Goal: Register for event/course

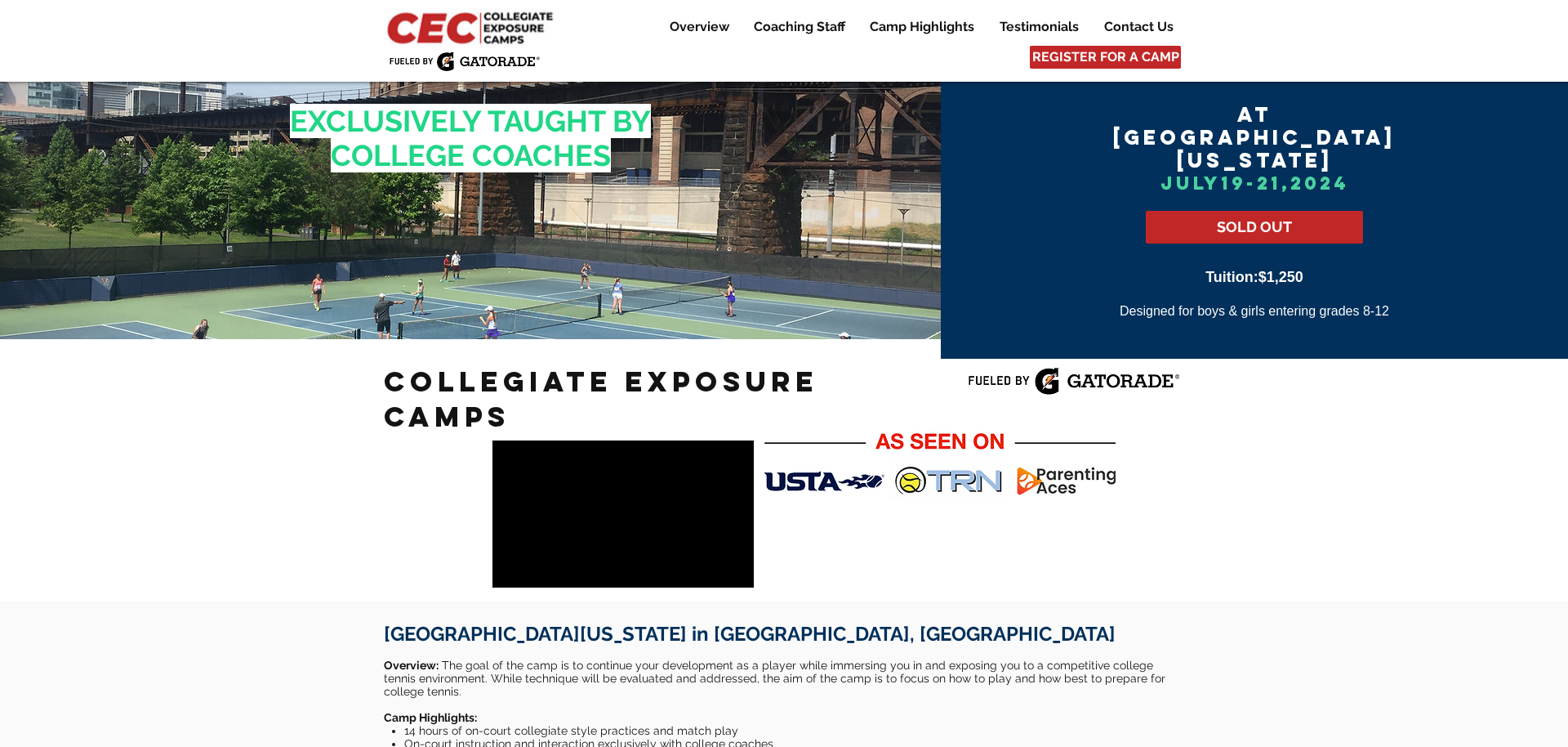
click at [484, 19] on img at bounding box center [472, 28] width 176 height 38
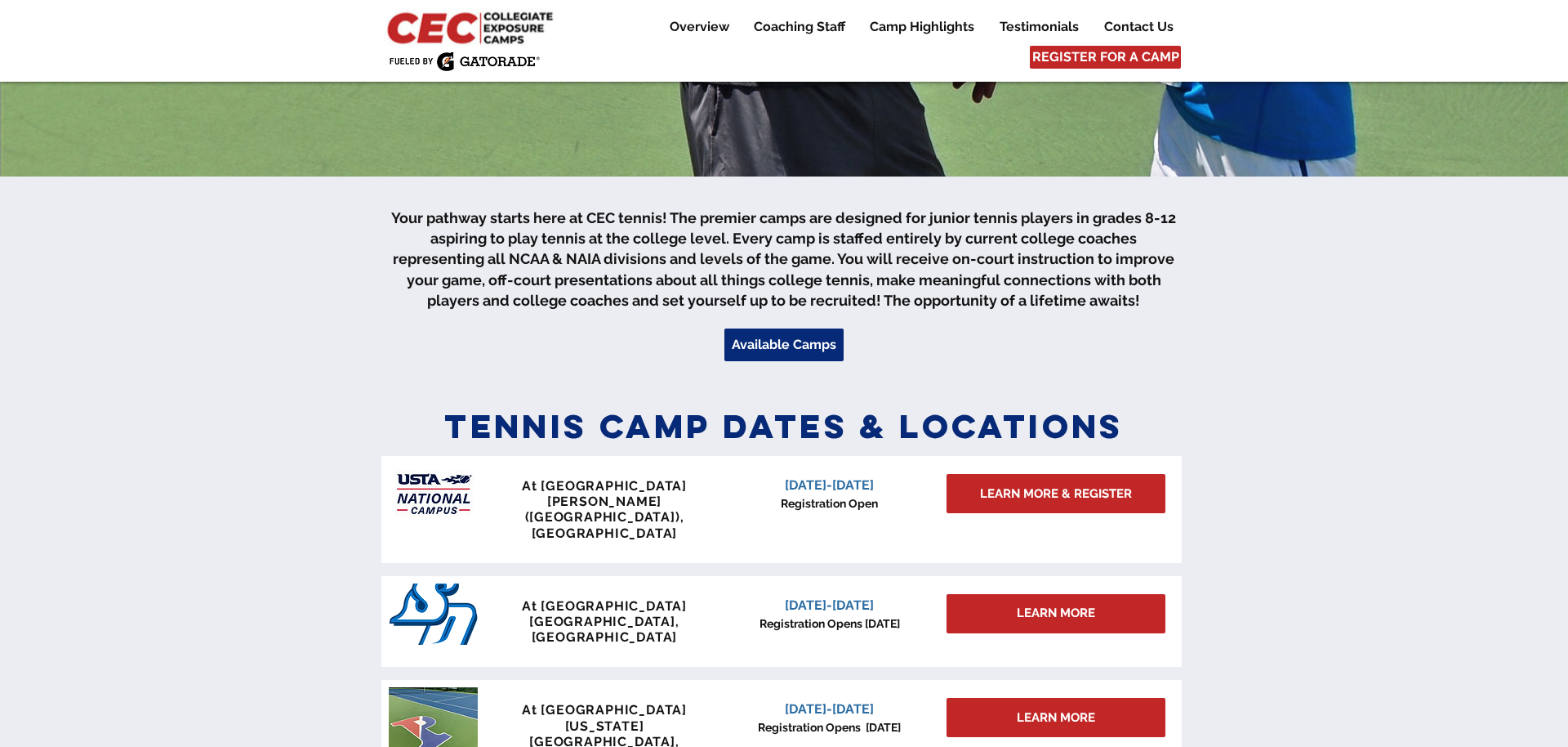
scroll to position [423, 0]
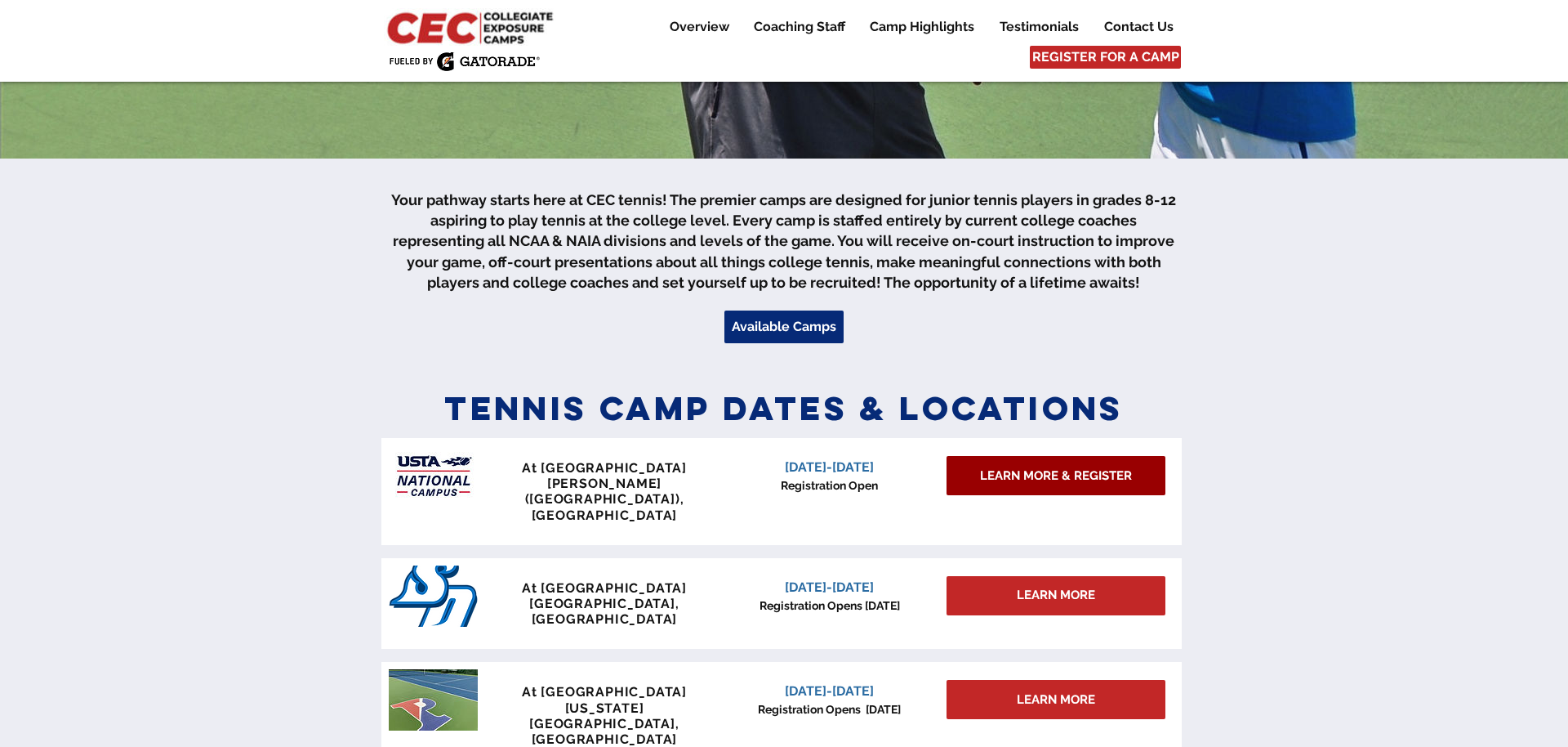
click at [1024, 473] on span "LEARN MORE & REGISTER" at bounding box center [1056, 476] width 152 height 17
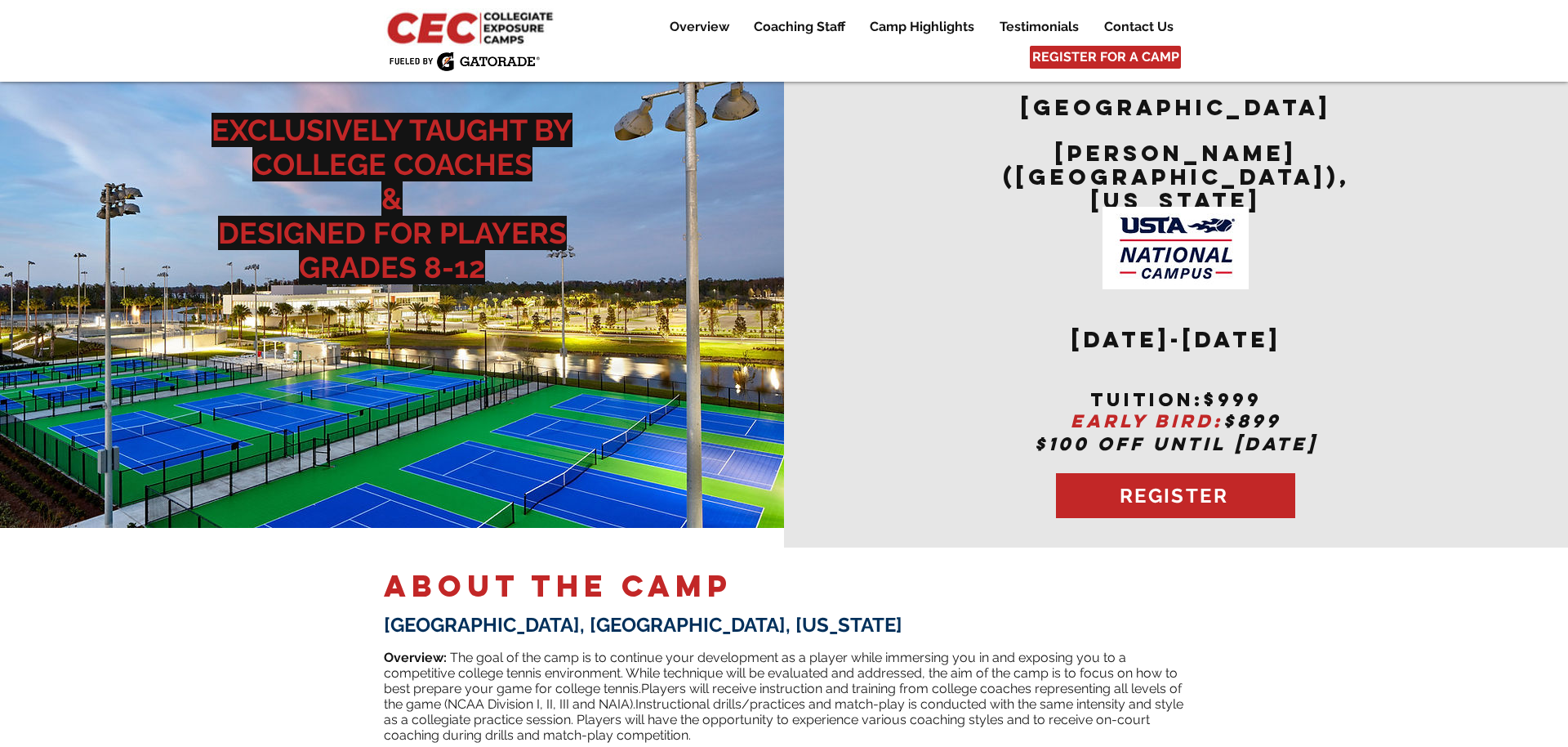
click at [1024, 472] on div "main content" at bounding box center [1175, 309] width 784 height 476
drag, startPoint x: 1025, startPoint y: 314, endPoint x: 1318, endPoint y: 313, distance: 293.0
click at [1318, 329] on h2 "[DATE]-[DATE]" at bounding box center [1176, 360] width 400 height 61
click at [921, 480] on div "main content" at bounding box center [1175, 309] width 784 height 476
click at [1034, 582] on h6 "ABOUT THE CAMP" at bounding box center [784, 586] width 801 height 38
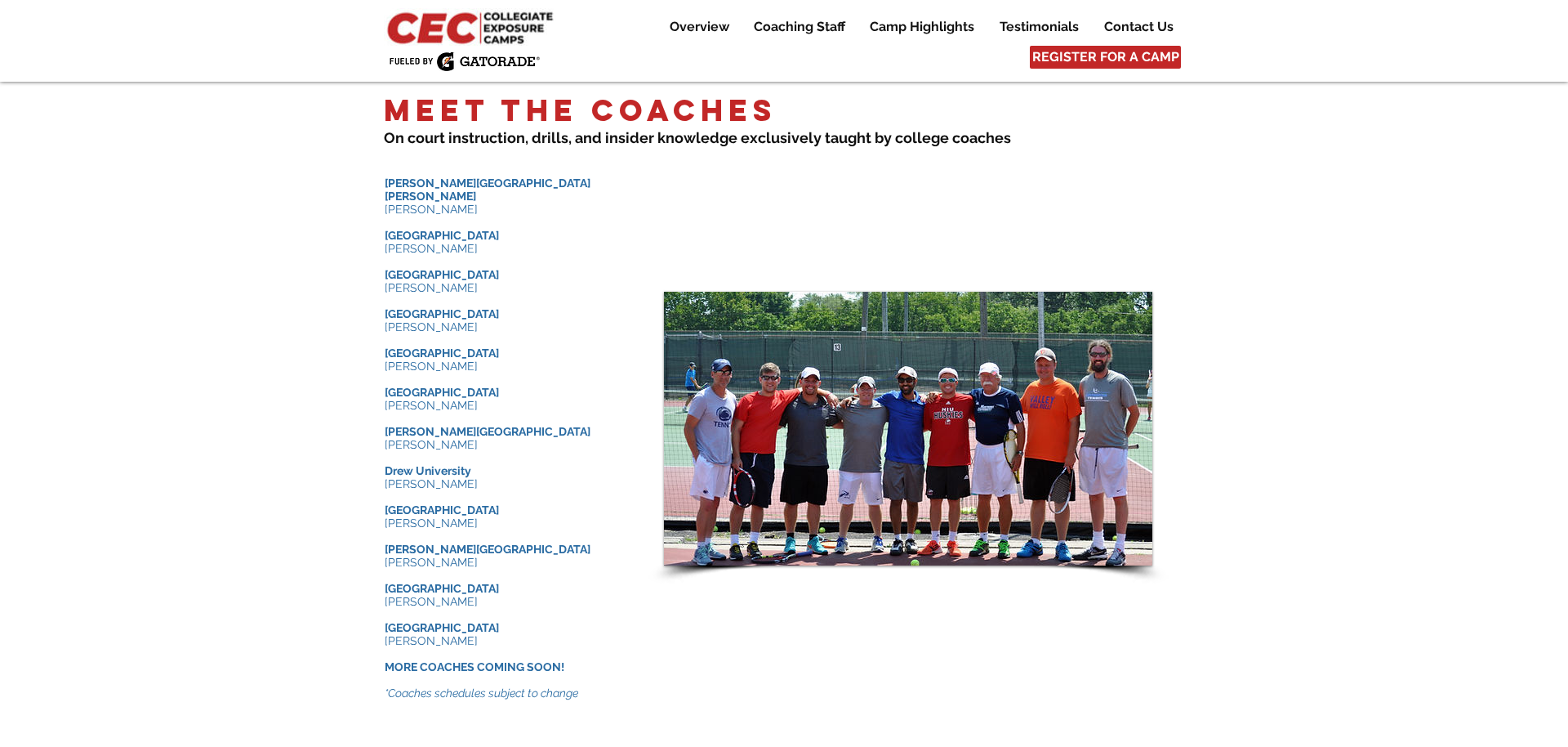
scroll to position [1594, 0]
